Goal: Task Accomplishment & Management: Manage account settings

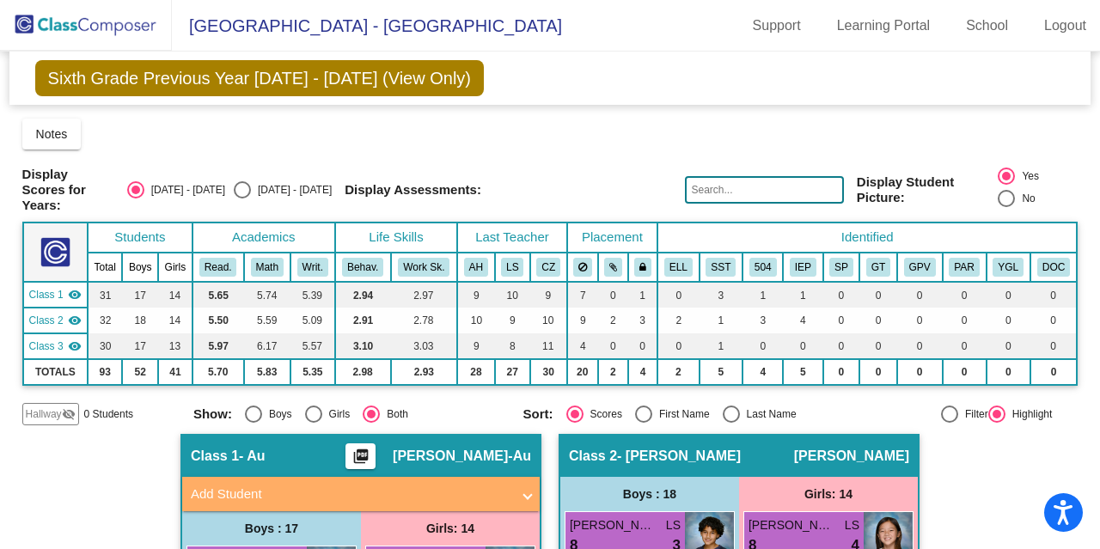
scroll to position [1608, 0]
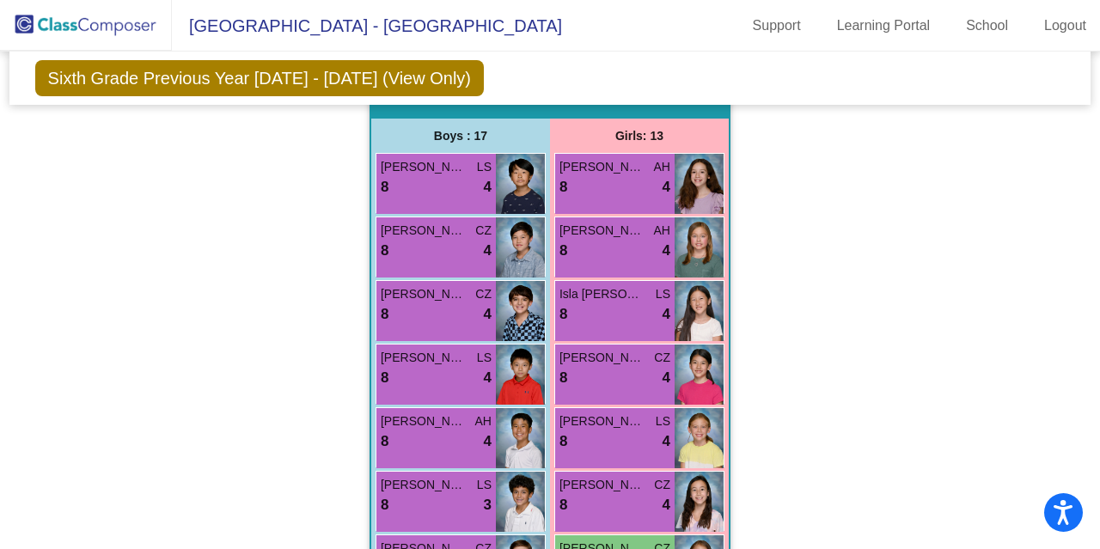
click at [0, 0] on div "Girls: 13" at bounding box center [0, 0] width 0 height 0
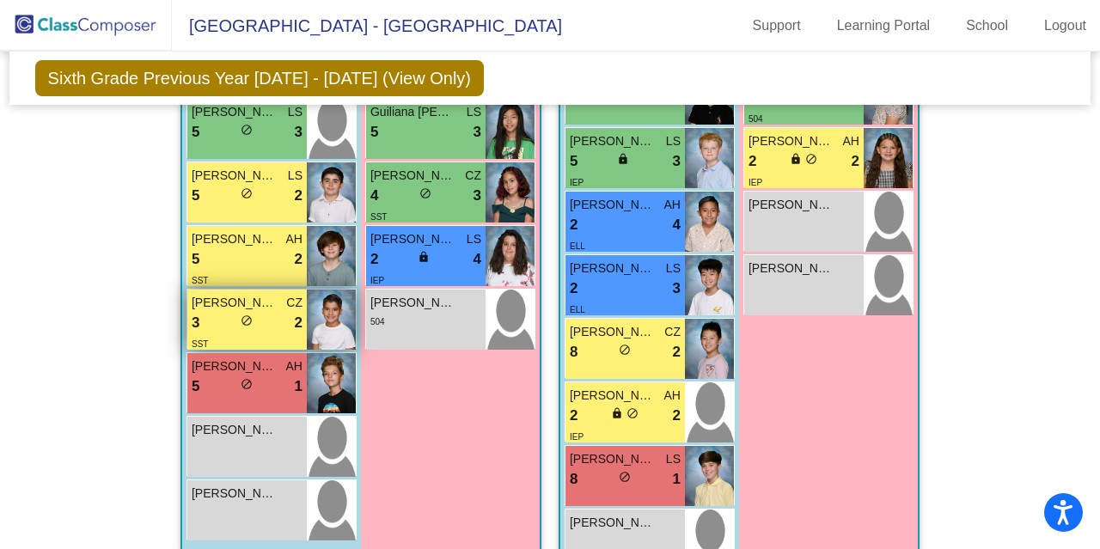
scroll to position [1084, 0]
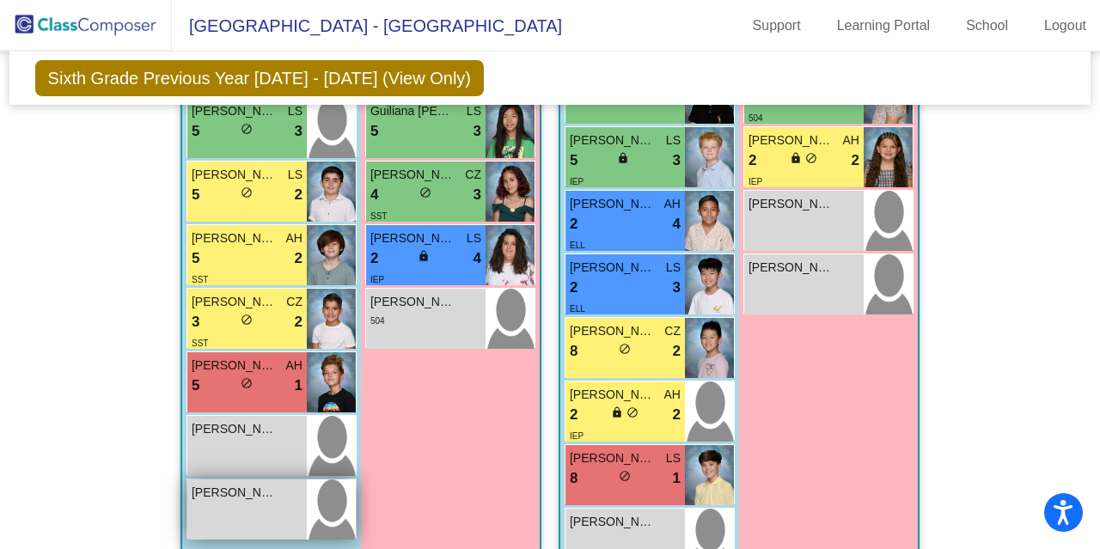
click at [187, 482] on div "[PERSON_NAME] lock do_not_disturb_alt" at bounding box center [246, 509] width 119 height 60
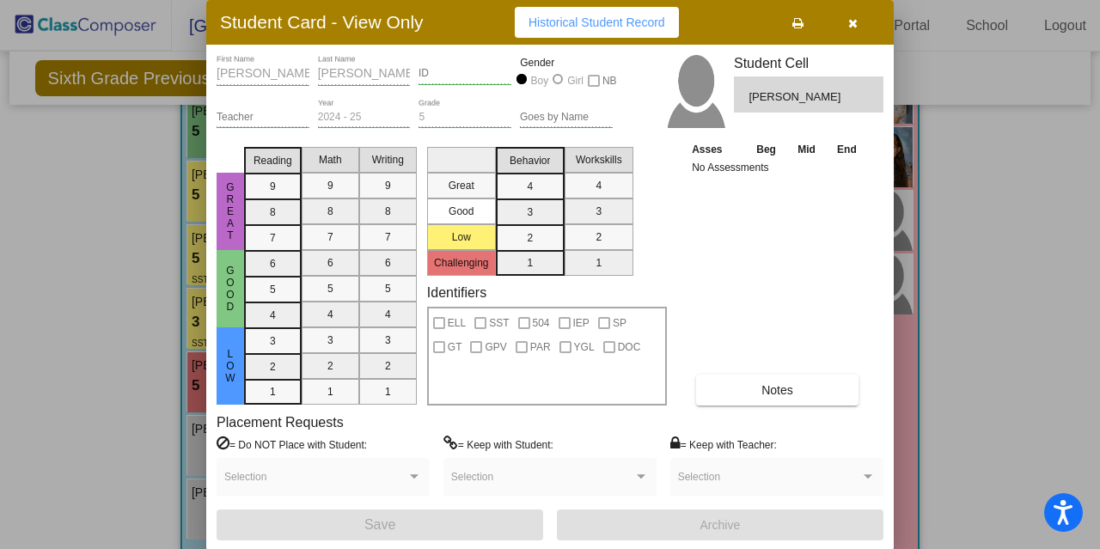
click at [852, 23] on icon "button" at bounding box center [852, 23] width 9 height 12
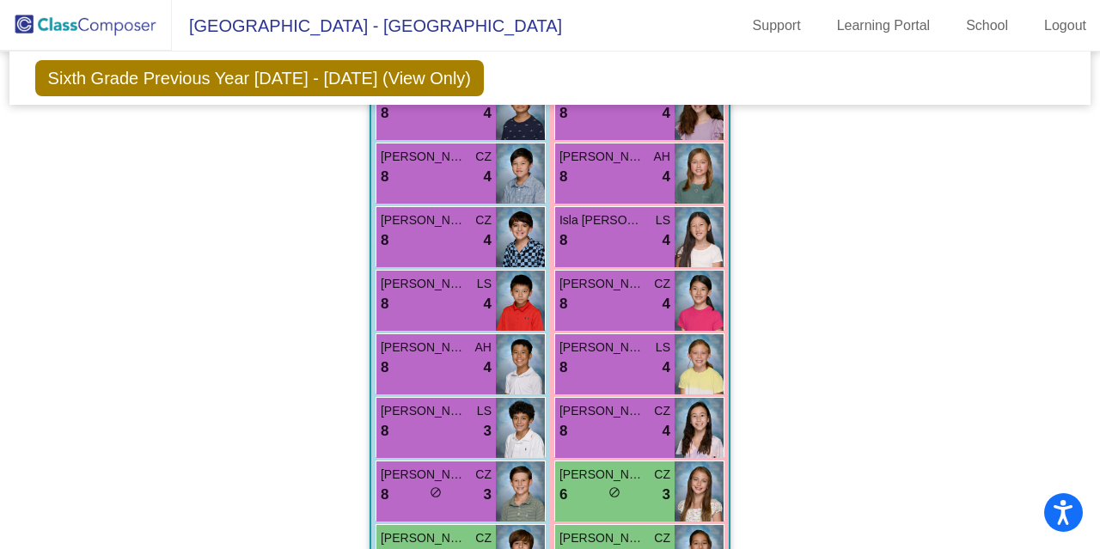
scroll to position [1689, 0]
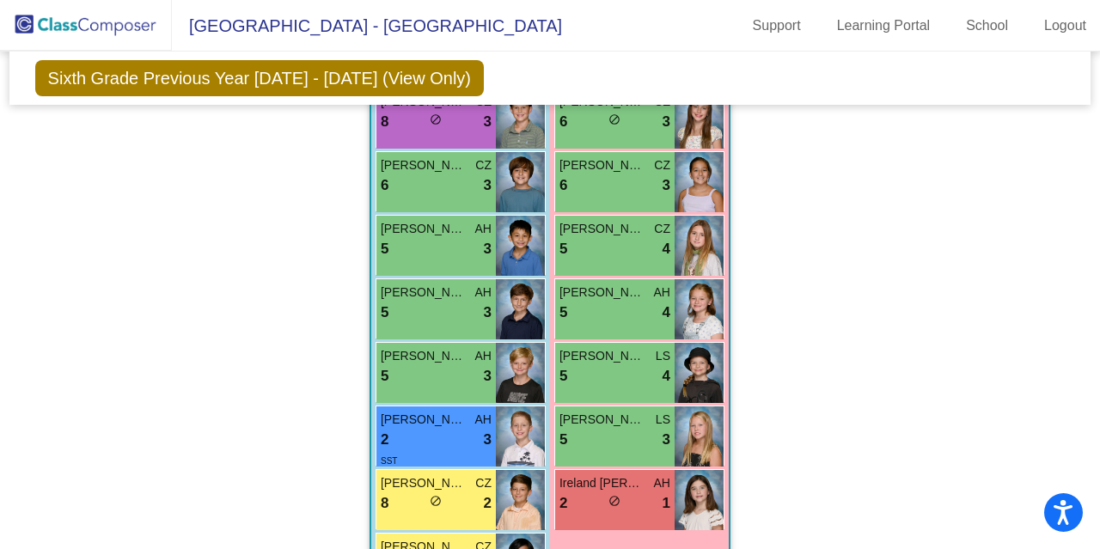
scroll to position [2056, 0]
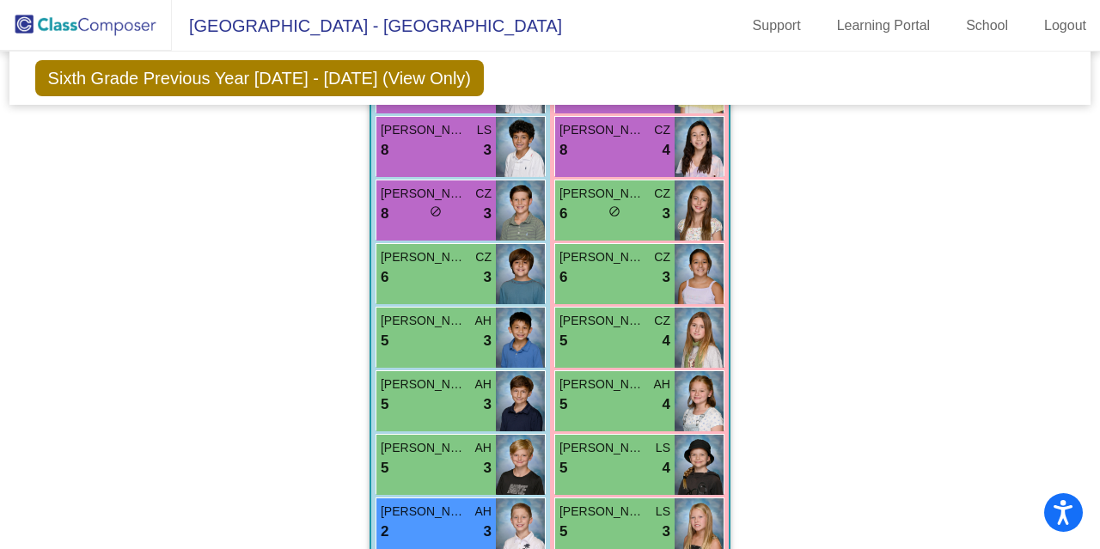
scroll to position [1961, 0]
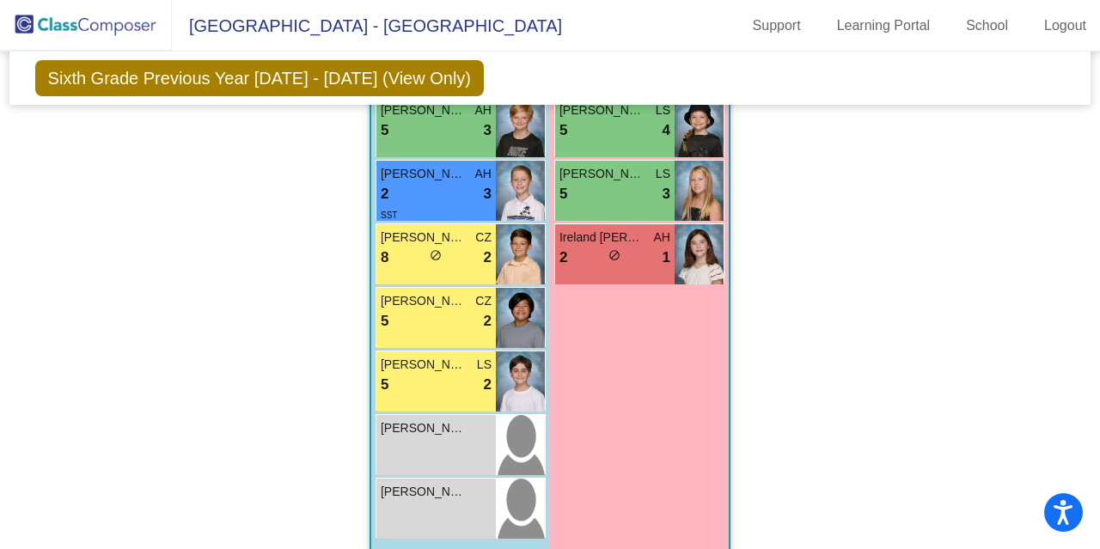
scroll to position [2317, 0]
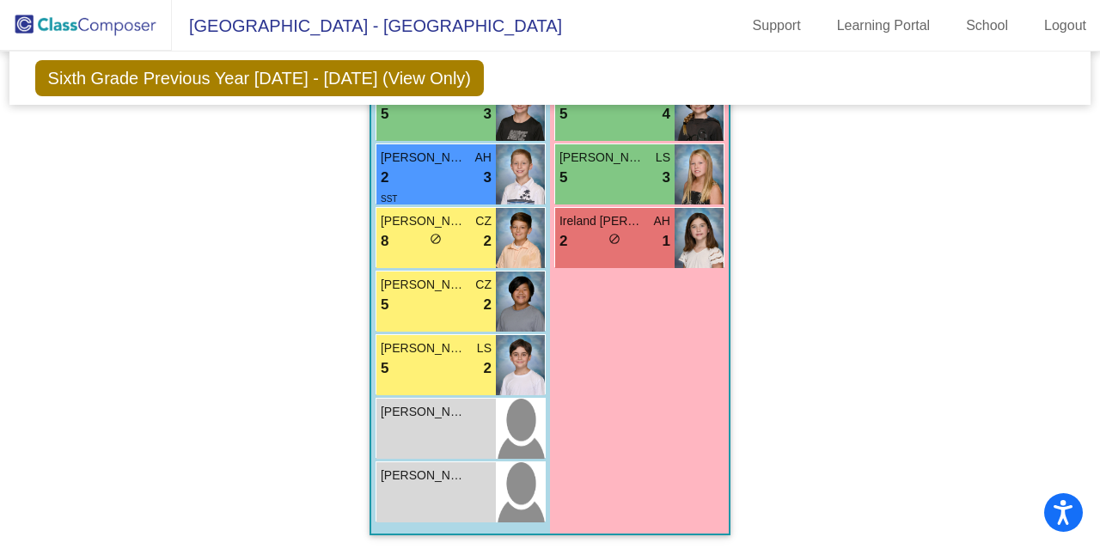
drag, startPoint x: 872, startPoint y: 438, endPoint x: 940, endPoint y: 447, distance: 68.4
drag, startPoint x: 940, startPoint y: 447, endPoint x: 1033, endPoint y: 398, distance: 104.9
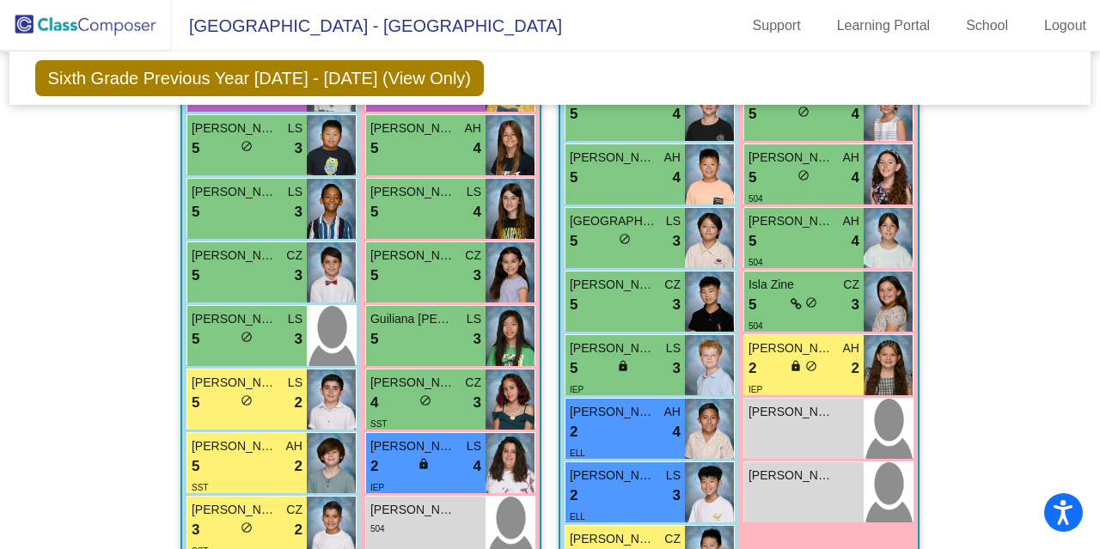
scroll to position [876, 0]
click at [620, 369] on div "lock do_not_disturb_alt" at bounding box center [624, 368] width 15 height 18
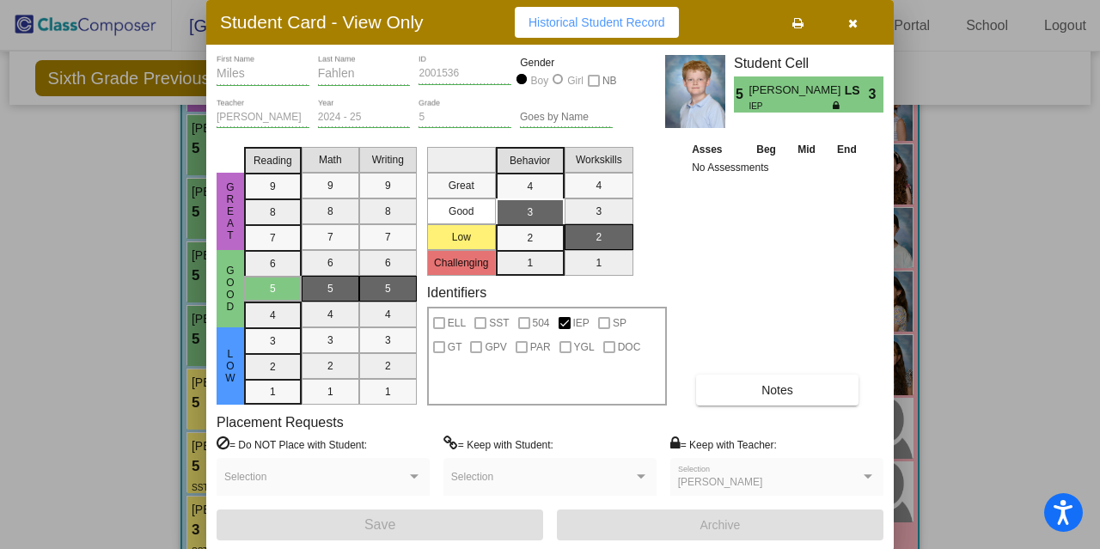
click at [852, 17] on icon "button" at bounding box center [852, 23] width 9 height 12
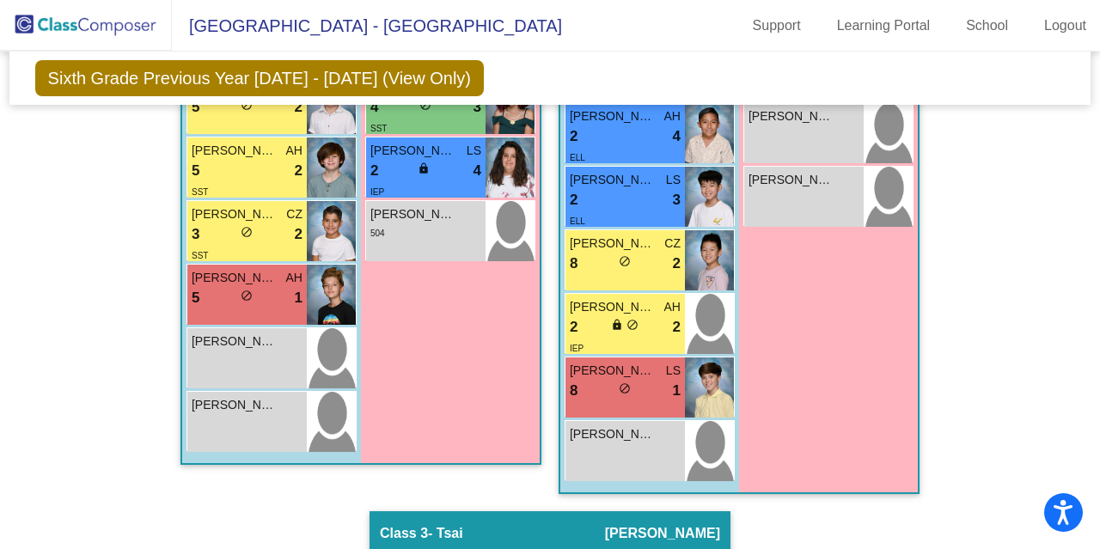
scroll to position [1174, 0]
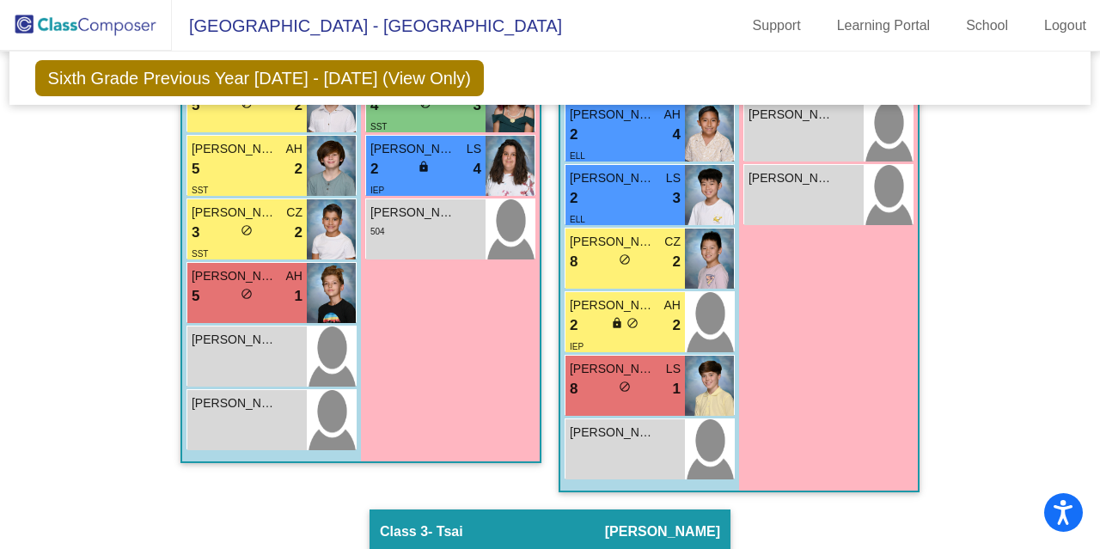
click at [701, 284] on img at bounding box center [709, 259] width 49 height 60
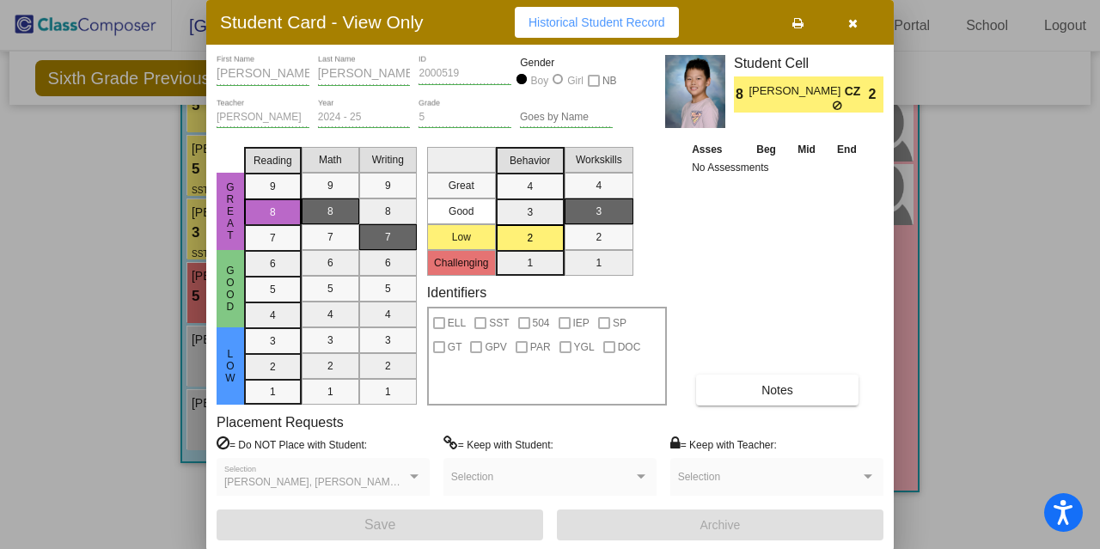
click at [852, 18] on icon "button" at bounding box center [852, 23] width 9 height 12
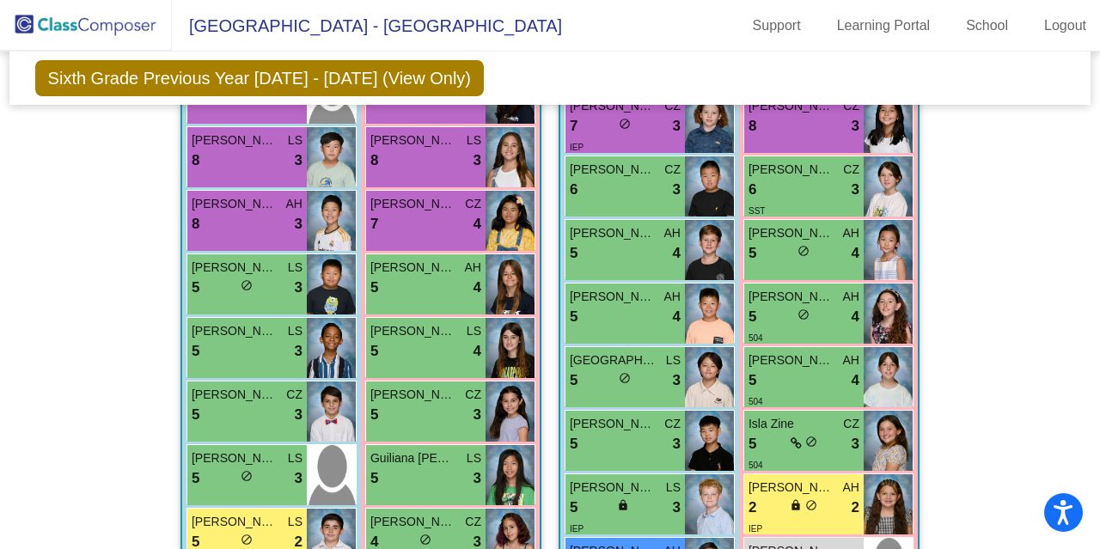
scroll to position [739, 0]
